Goal: Task Accomplishment & Management: Complete application form

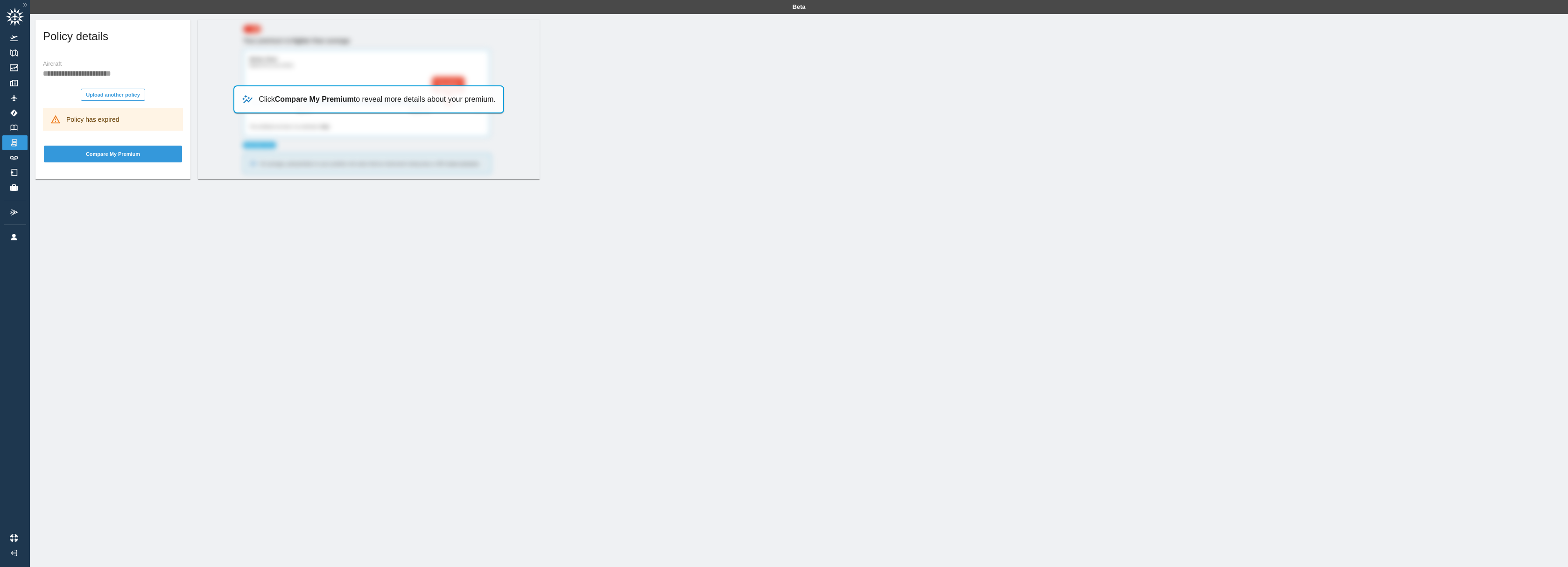
click at [106, 120] on div "Policy has expired" at bounding box center [93, 119] width 53 height 17
click at [119, 92] on button "Upload another policy" at bounding box center [113, 94] width 64 height 12
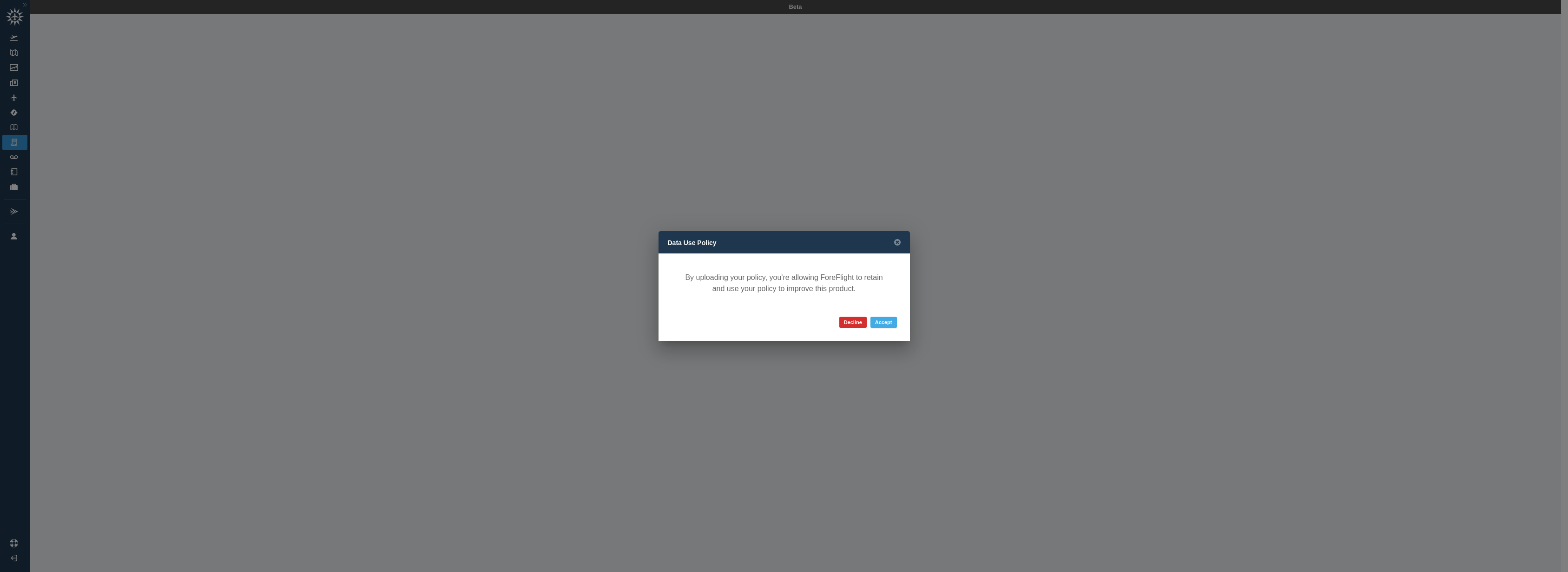
click at [881, 320] on button "Accept" at bounding box center [883, 322] width 27 height 11
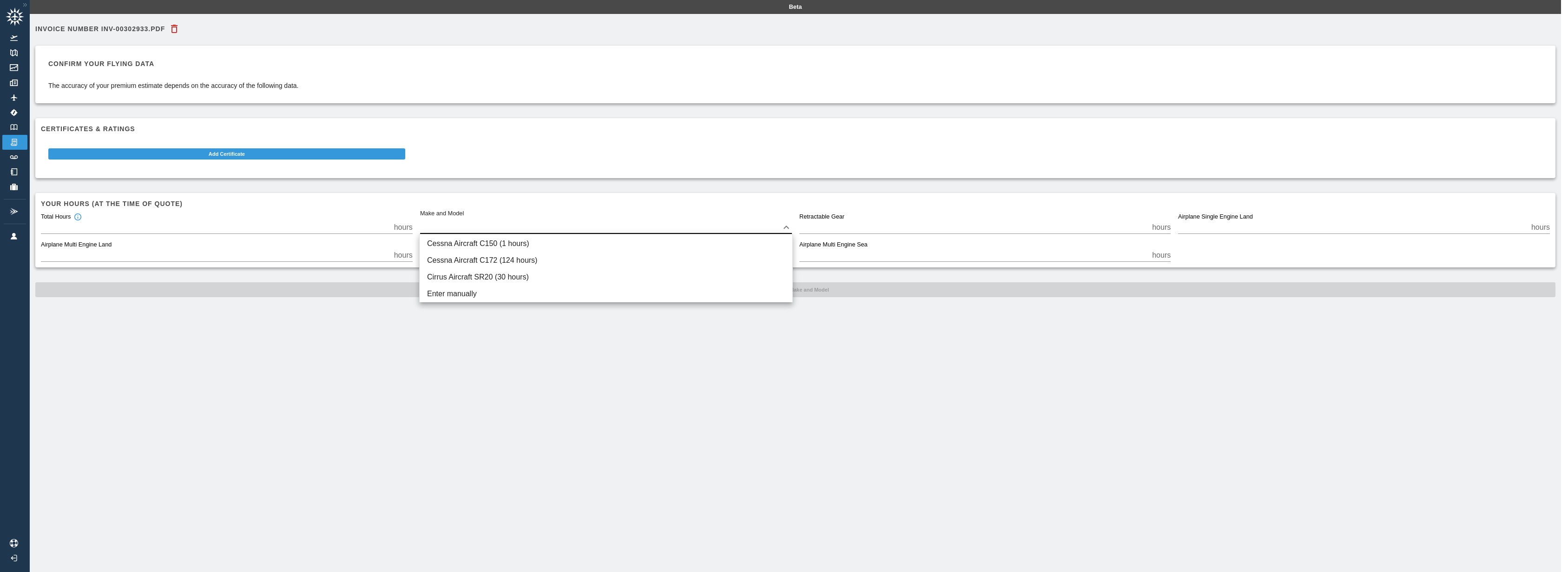
click at [562, 226] on body "Beta Invoice Number INV-00302933.pdf Confirm your flying data The accuracy of y…" at bounding box center [784, 286] width 1568 height 572
click at [557, 262] on li "Cessna Aircraft C172 (124 hours)" at bounding box center [605, 260] width 372 height 17
type input "****"
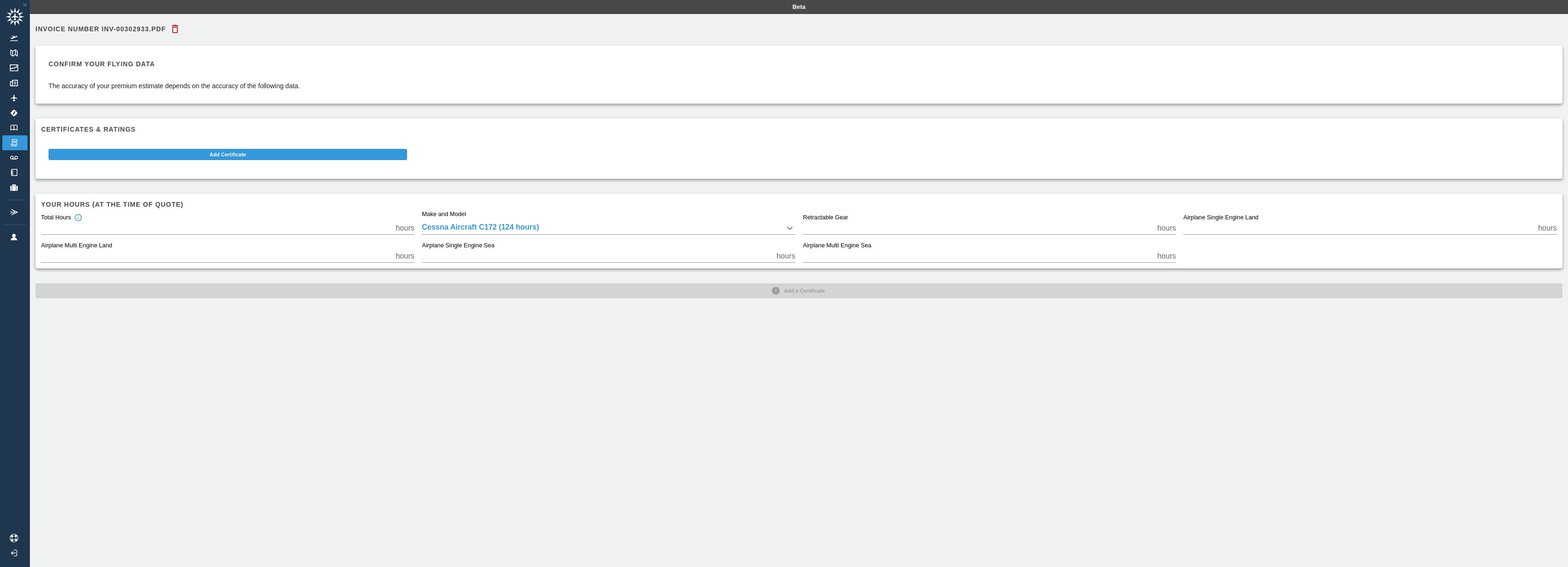
click at [136, 75] on div "Confirm your flying data The accuracy of your premium estimate depends on the a…" at bounding box center [174, 74] width 252 height 32
click at [15, 126] on img at bounding box center [14, 127] width 10 height 6
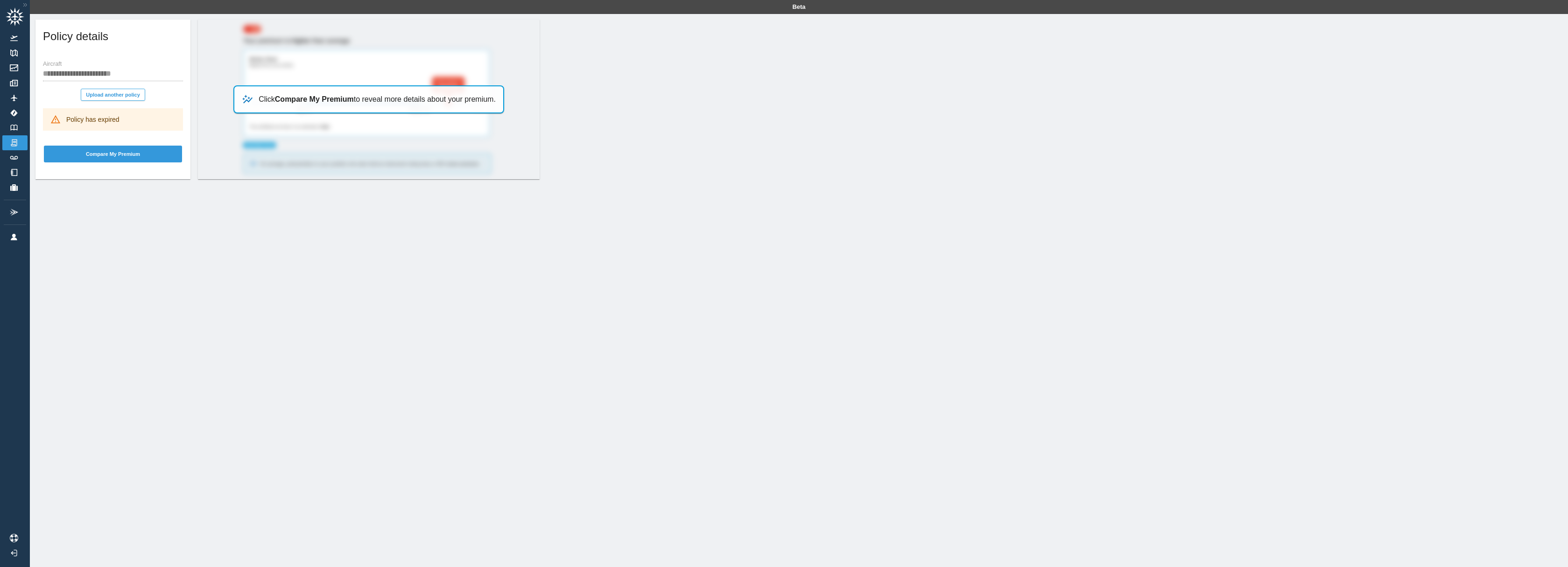
click at [115, 95] on button "Upload another policy" at bounding box center [113, 94] width 64 height 12
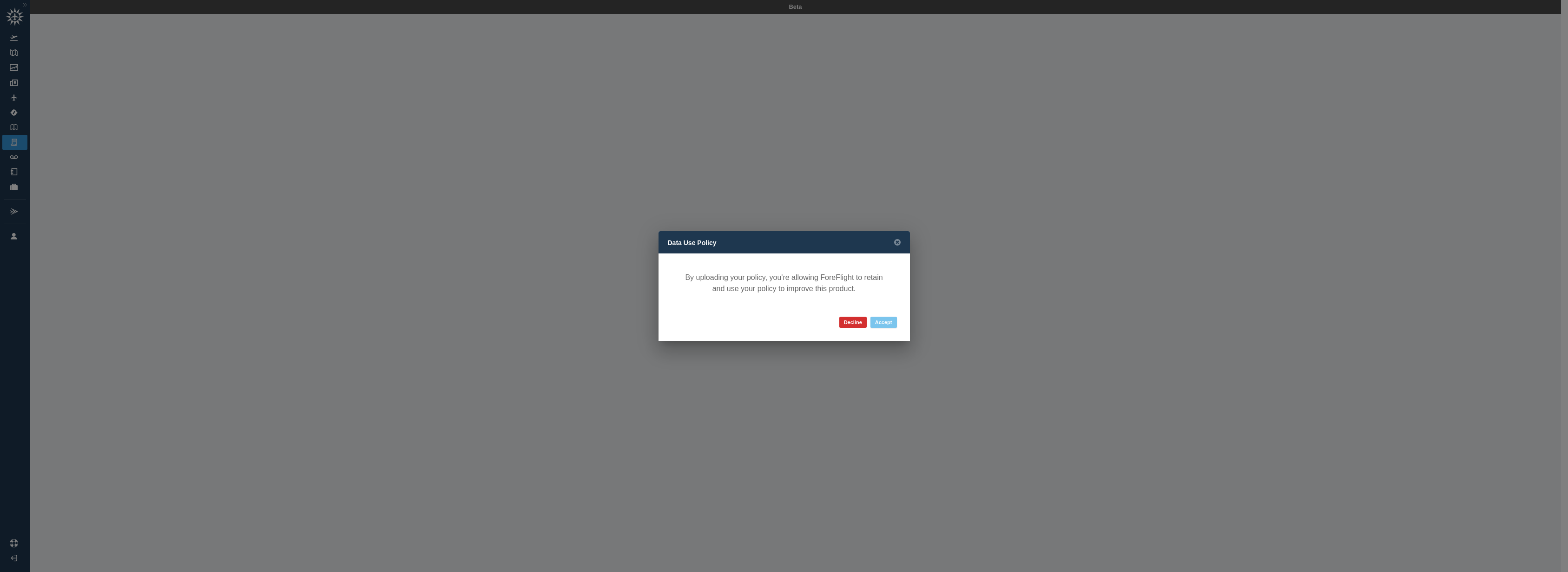
click at [883, 325] on button "Accept" at bounding box center [883, 322] width 27 height 11
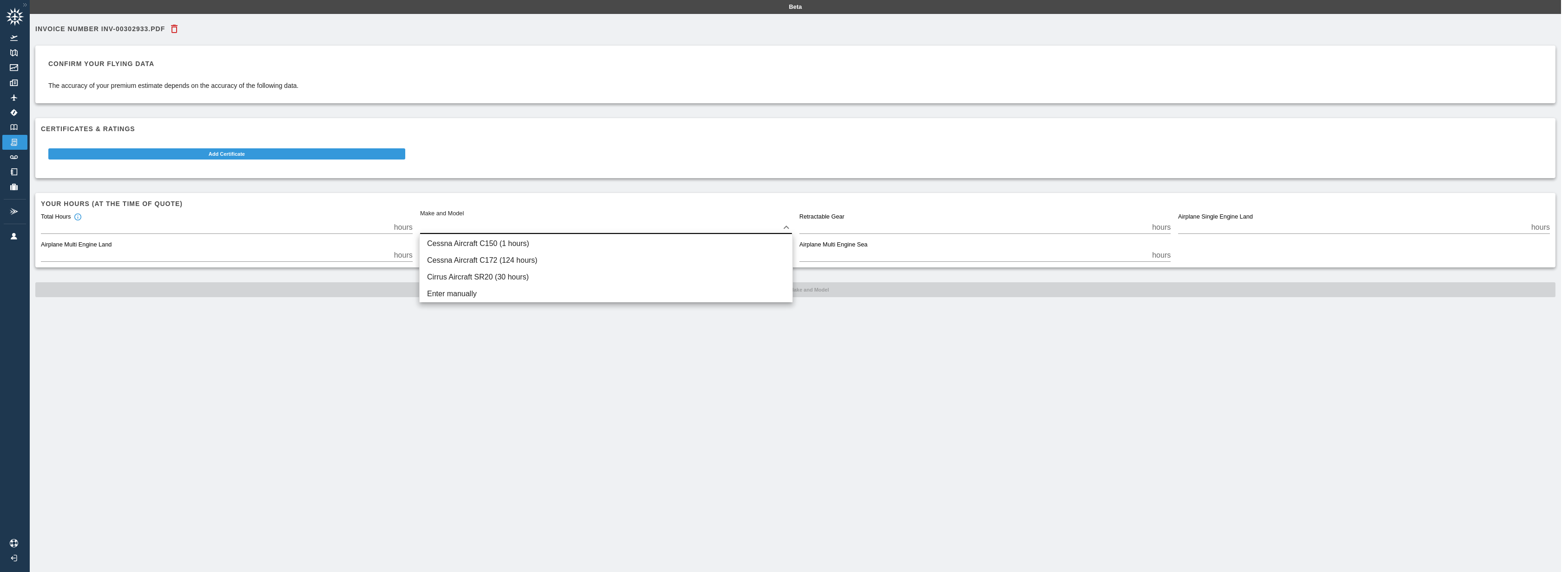
click at [501, 229] on body "Beta Invoice Number INV-00302933.pdf Confirm your flying data The accuracy of y…" at bounding box center [784, 286] width 1568 height 572
click at [515, 264] on li "Cessna Aircraft C172 (124 hours)" at bounding box center [605, 260] width 372 height 17
type input "****"
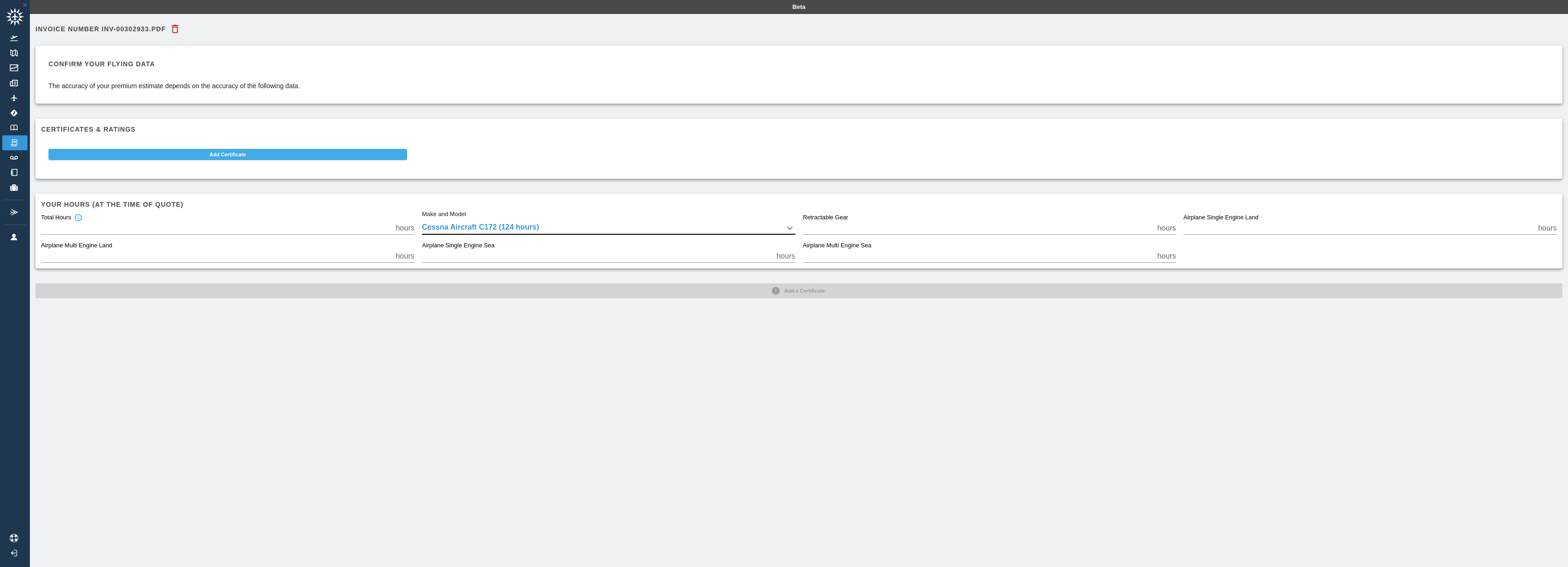
click at [313, 155] on button "Add Certificate" at bounding box center [227, 154] width 358 height 11
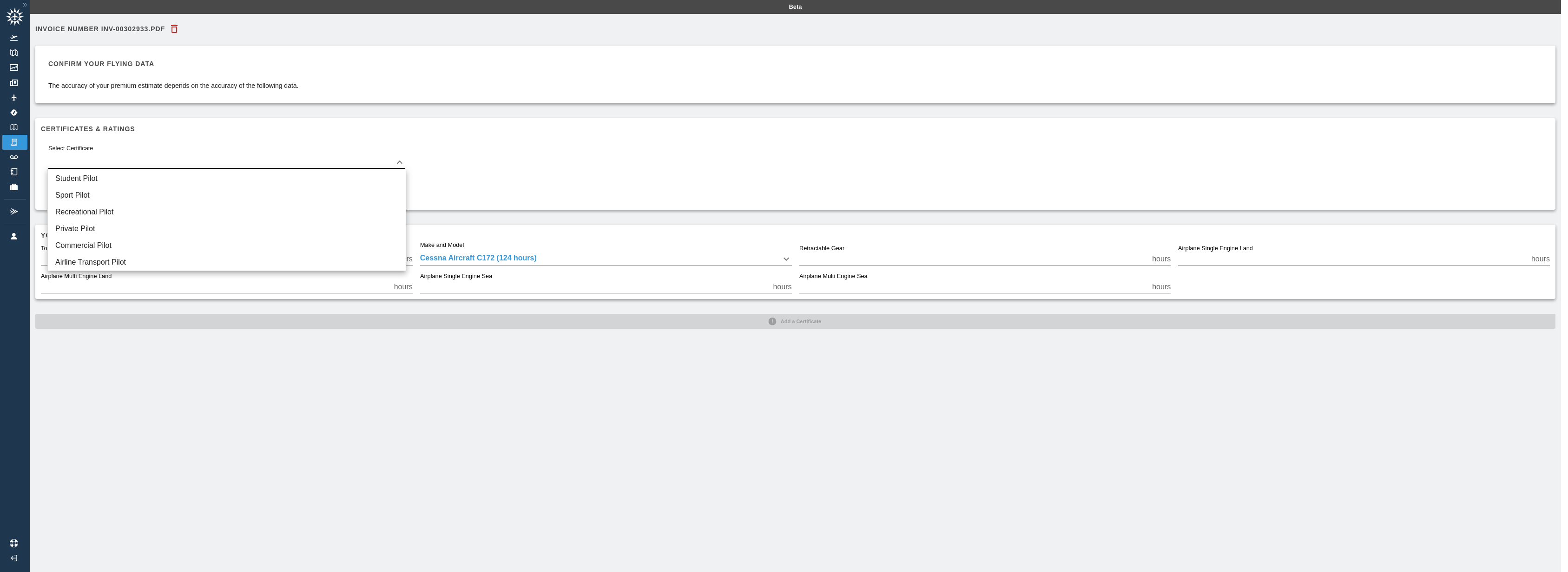
click at [278, 158] on body "Beta Invoice Number INV-00302933.pdf Confirm your flying data The accuracy of y…" at bounding box center [784, 286] width 1568 height 572
click at [197, 226] on li "Private Pilot" at bounding box center [227, 229] width 358 height 17
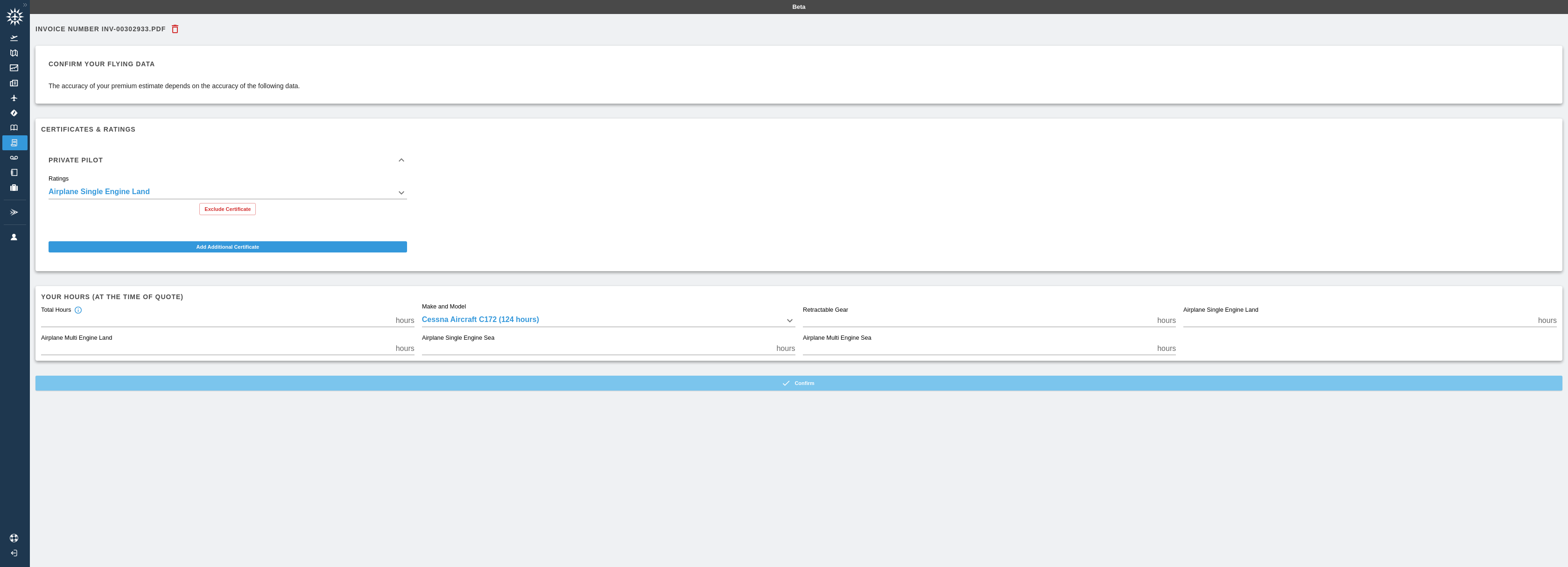
click at [784, 387] on button "Confirm" at bounding box center [799, 382] width 1527 height 15
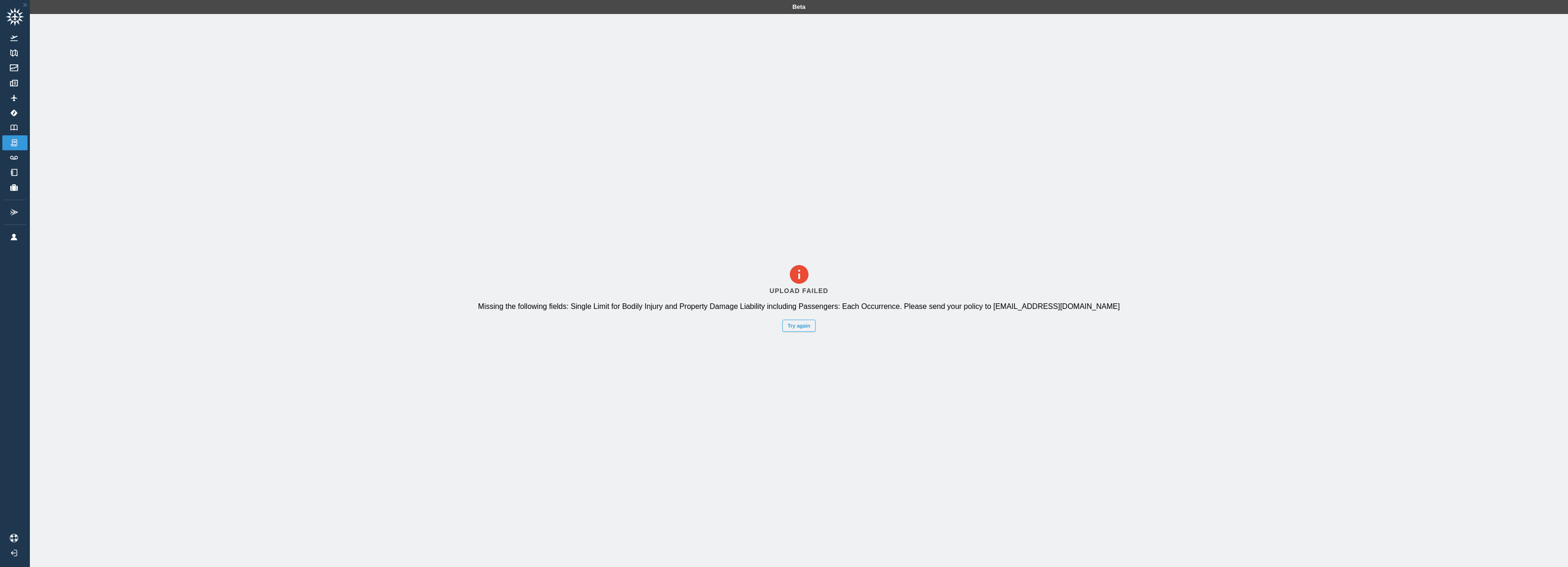
click at [794, 326] on button "Try again" at bounding box center [799, 326] width 33 height 12
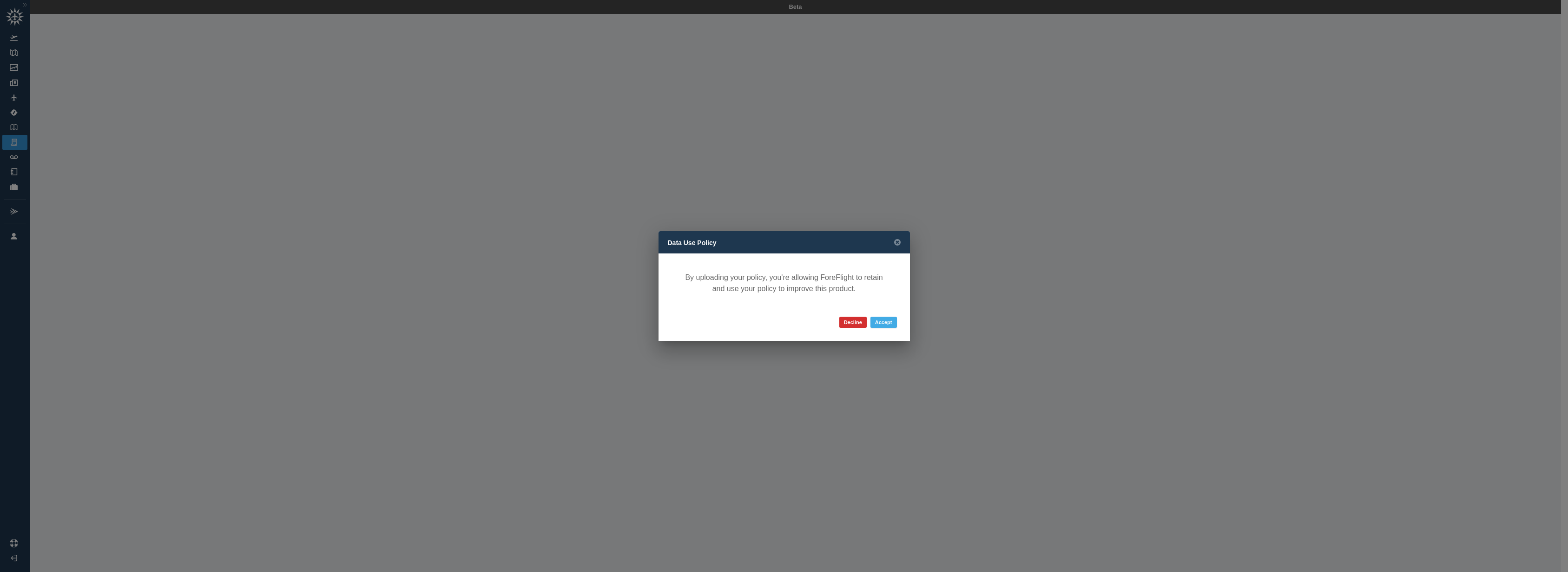
click at [877, 321] on button "Accept" at bounding box center [883, 322] width 27 height 11
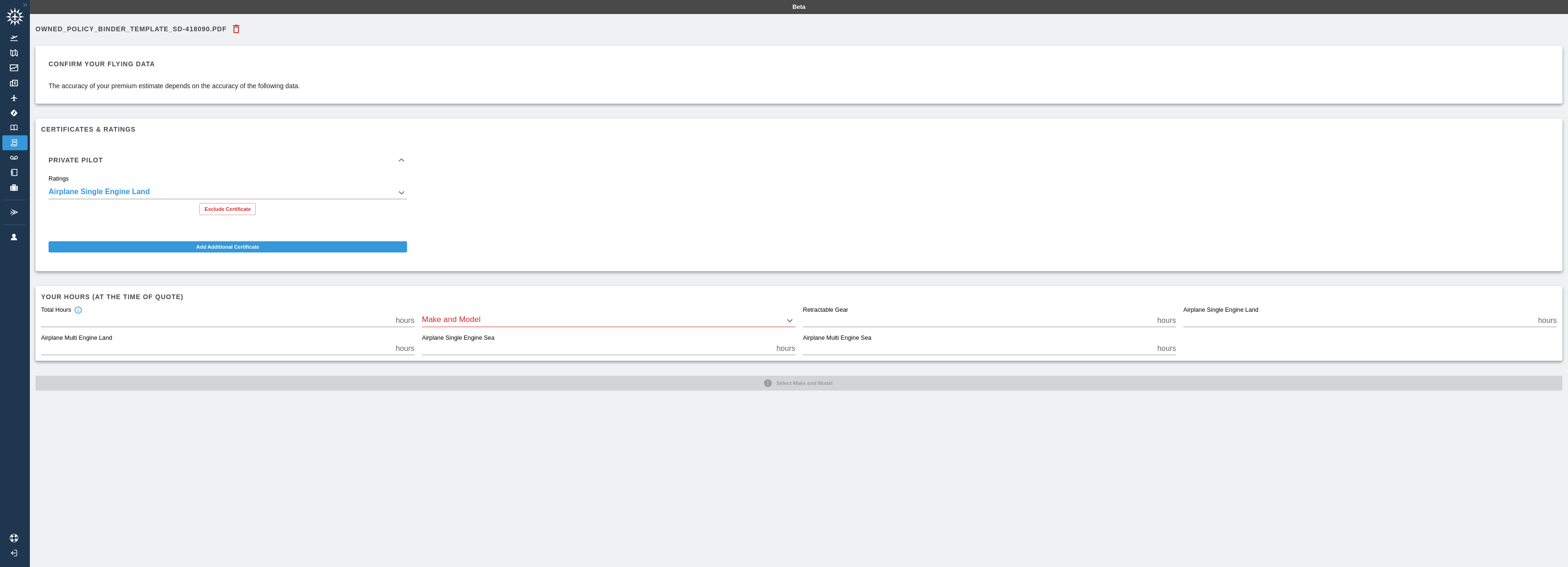
click at [627, 311] on div "Make and Model ​" at bounding box center [609, 317] width 373 height 21
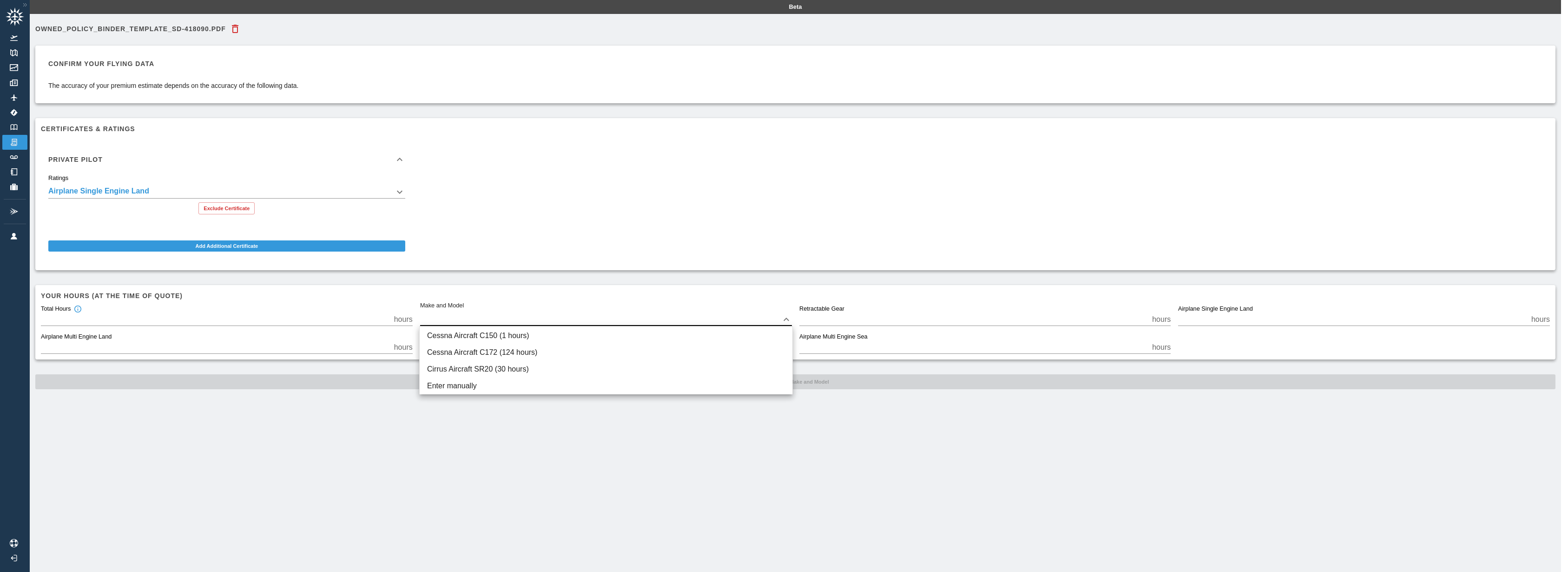
click at [613, 320] on body "**********" at bounding box center [784, 286] width 1568 height 572
click at [578, 352] on li "Cessna Aircraft C172 (124 hours)" at bounding box center [605, 353] width 372 height 17
type input "****"
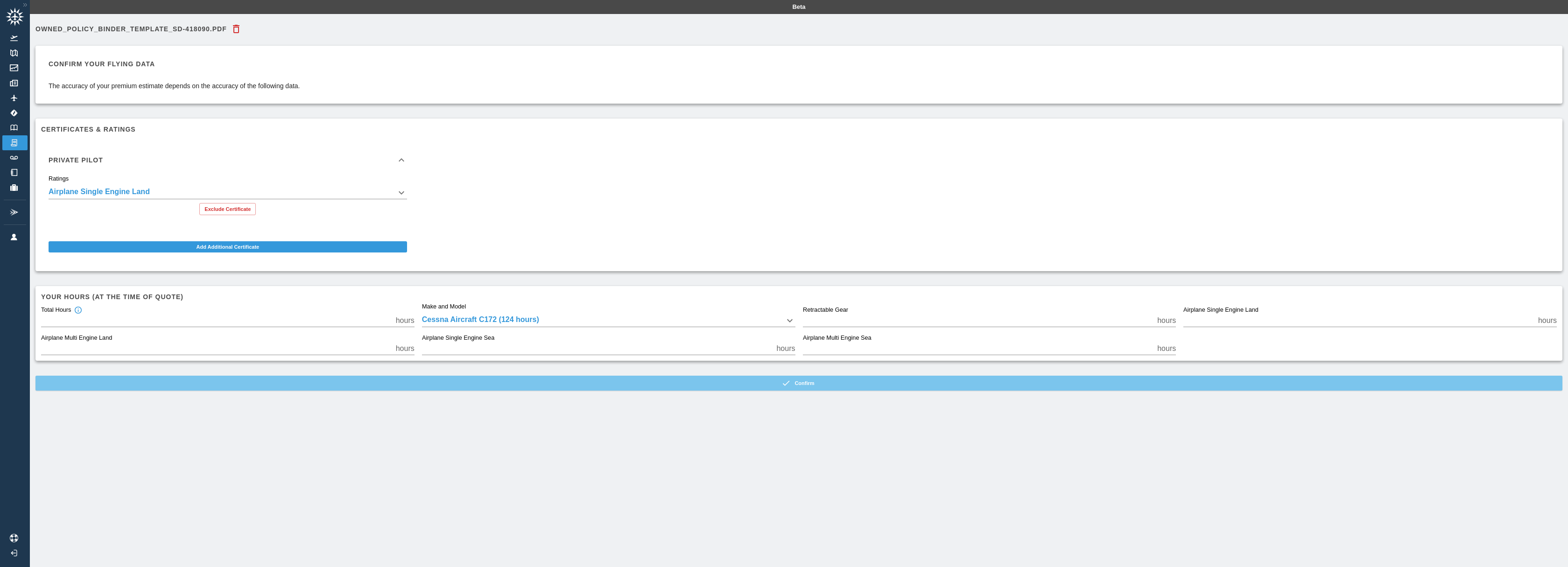
click at [846, 387] on button "Confirm" at bounding box center [799, 382] width 1527 height 15
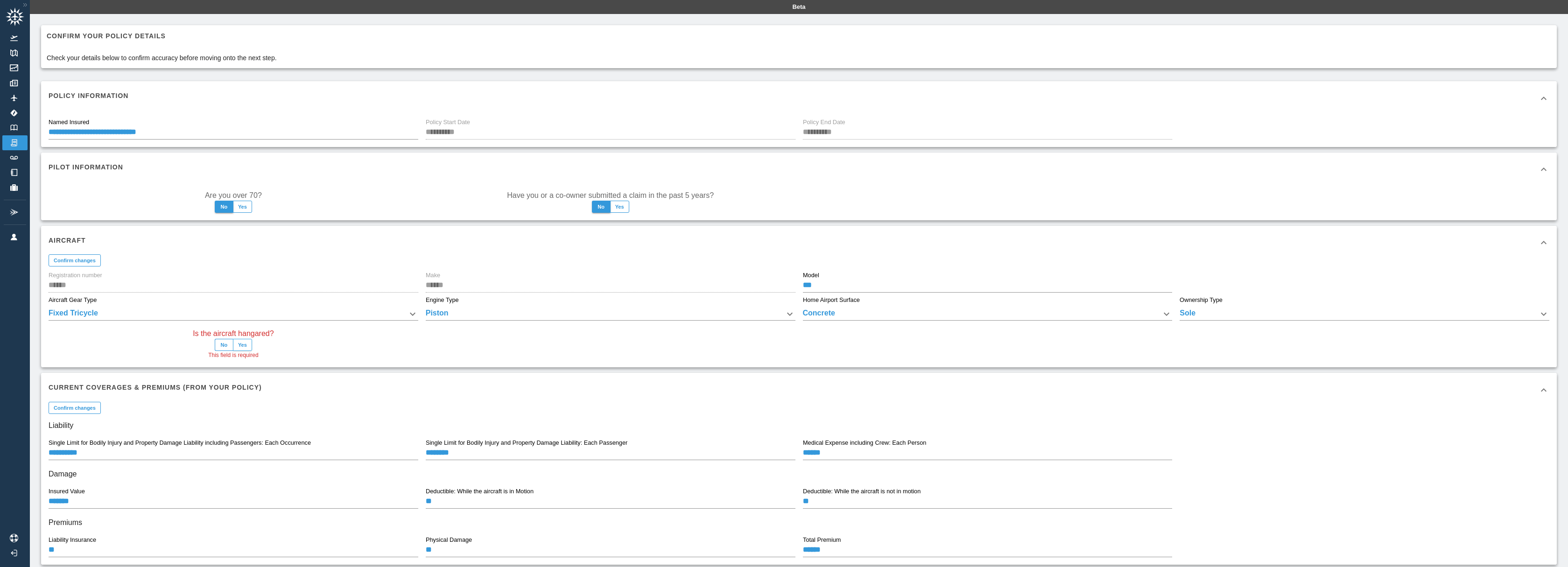
click at [247, 344] on button "Yes" at bounding box center [242, 344] width 19 height 12
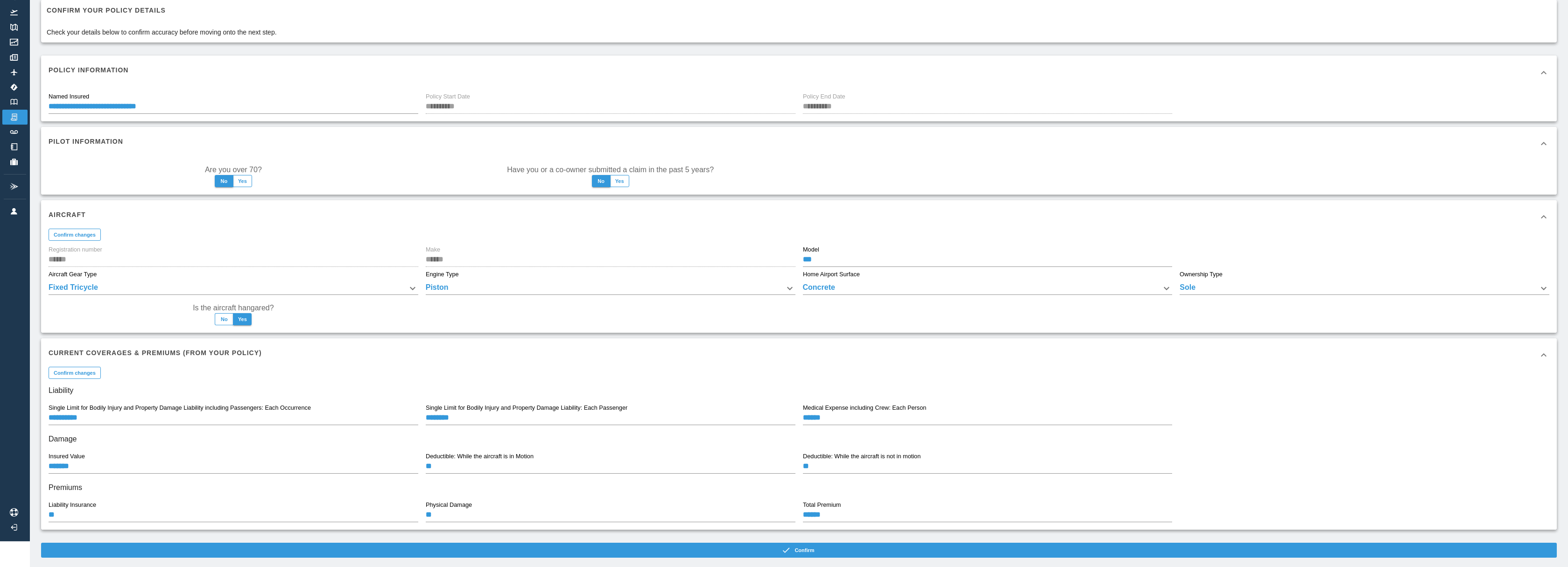
scroll to position [40, 0]
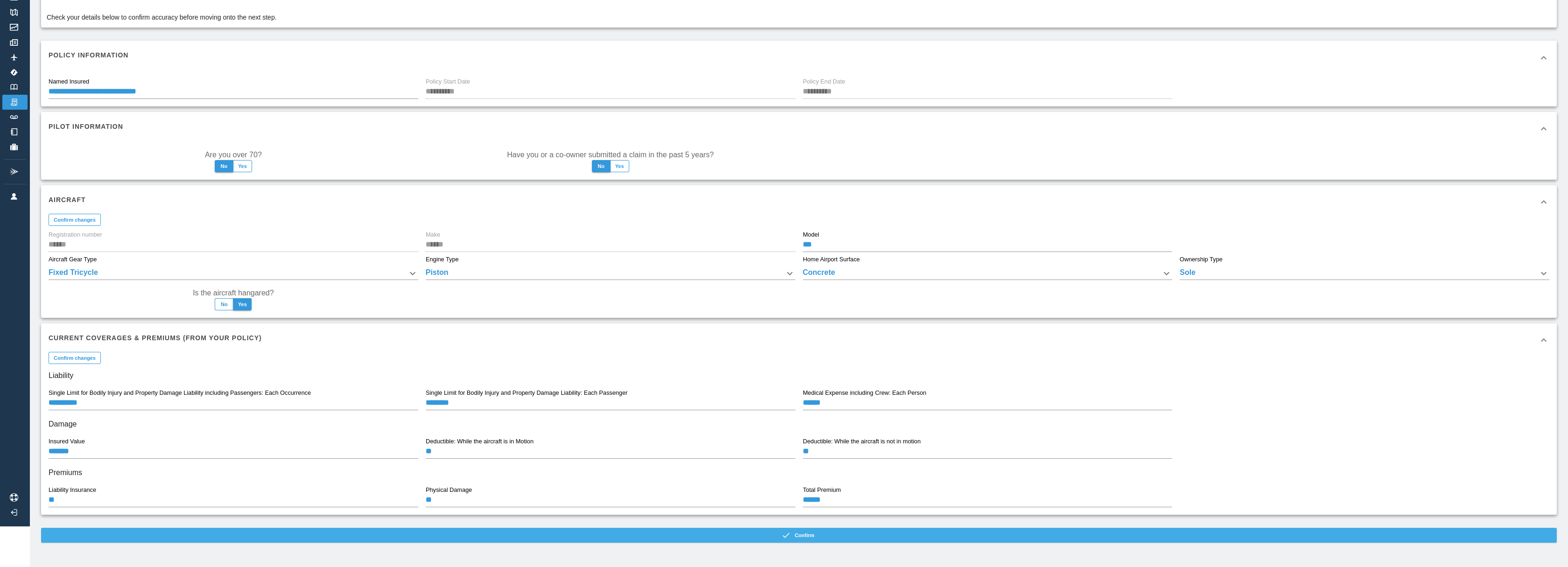
click at [799, 537] on button "Confirm" at bounding box center [799, 534] width 1516 height 15
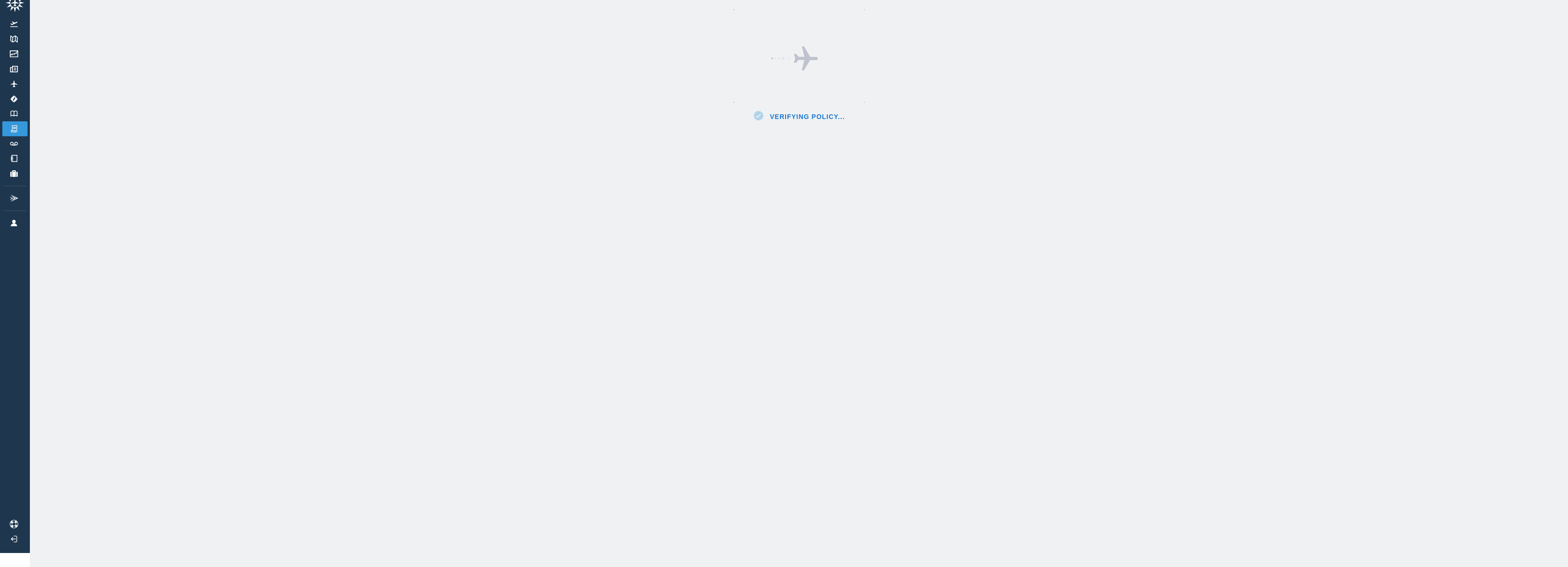
scroll to position [21, 0]
